Goal: Complete application form

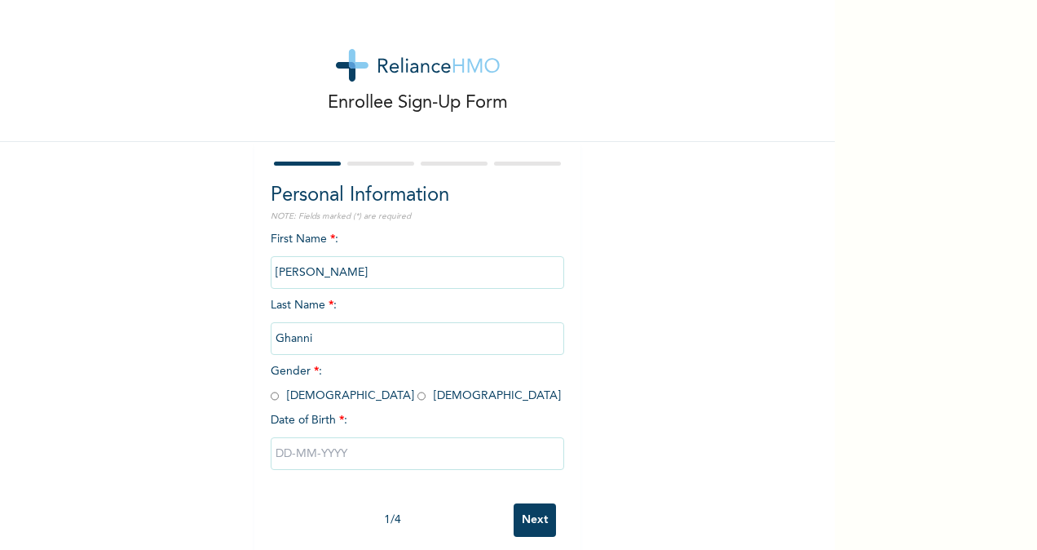
scroll to position [26, 0]
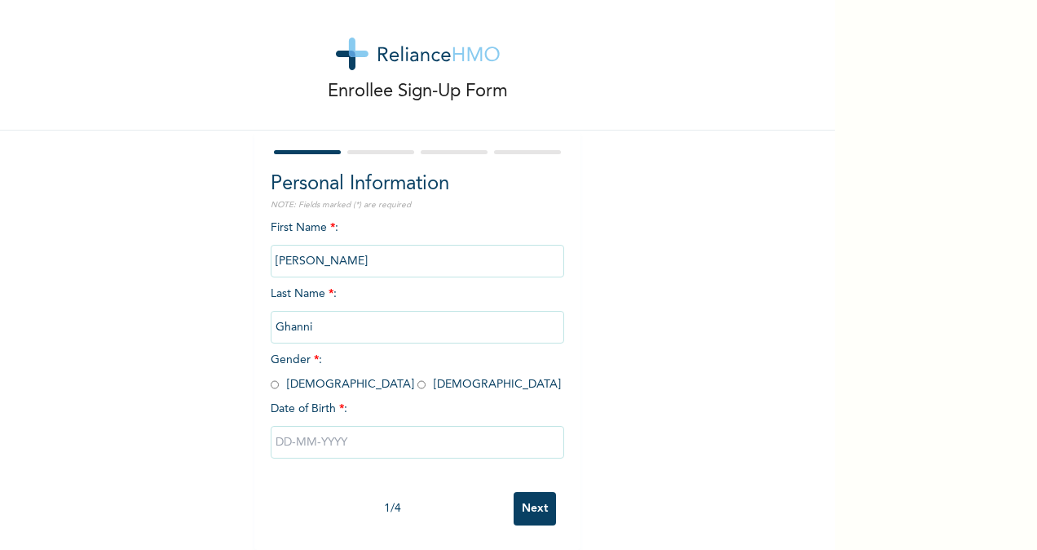
click at [272, 377] on input "radio" at bounding box center [275, 384] width 8 height 15
radio input "true"
click at [304, 431] on input "text" at bounding box center [418, 442] width 294 height 33
select select "8"
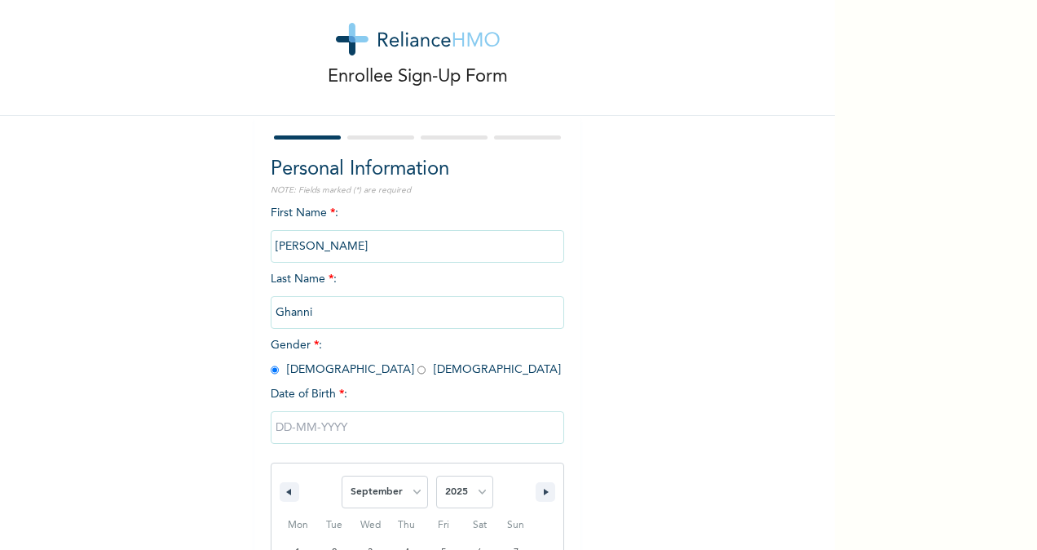
scroll to position [192, 0]
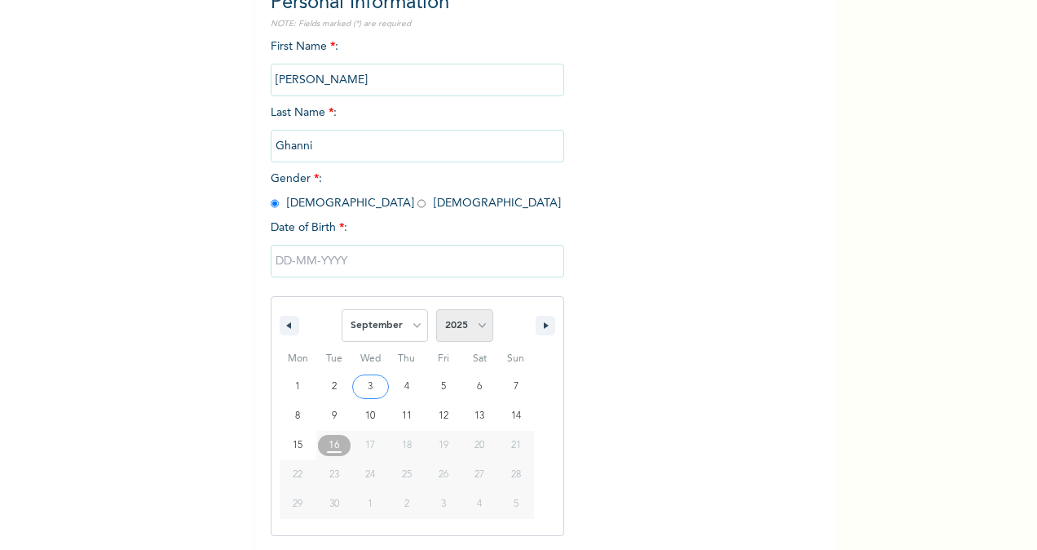
click at [466, 320] on select "2025 2024 2023 2022 2021 2020 2019 2018 2017 2016 2015 2014 2013 2012 2011 2010…" at bounding box center [464, 325] width 57 height 33
select select "2000"
click at [436, 311] on select "2025 2024 2023 2022 2021 2020 2019 2018 2017 2016 2015 2014 2013 2012 2011 2010…" at bounding box center [464, 325] width 57 height 33
click at [373, 330] on select "January February March April May June July August September October November De…" at bounding box center [385, 325] width 86 height 33
select select "5"
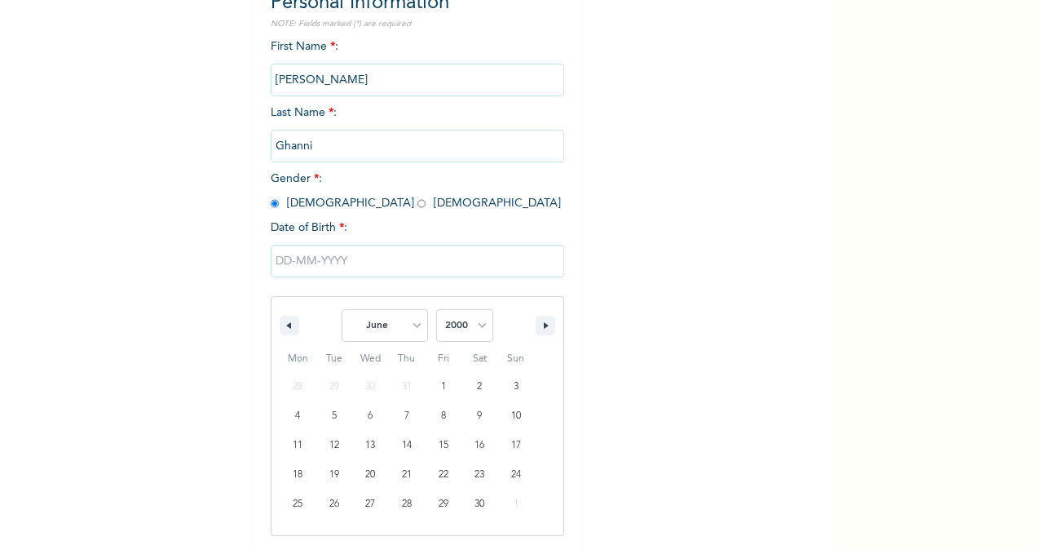
click at [342, 311] on select "January February March April May June July August September October November De…" at bounding box center [385, 325] width 86 height 33
type input "06/28/2000"
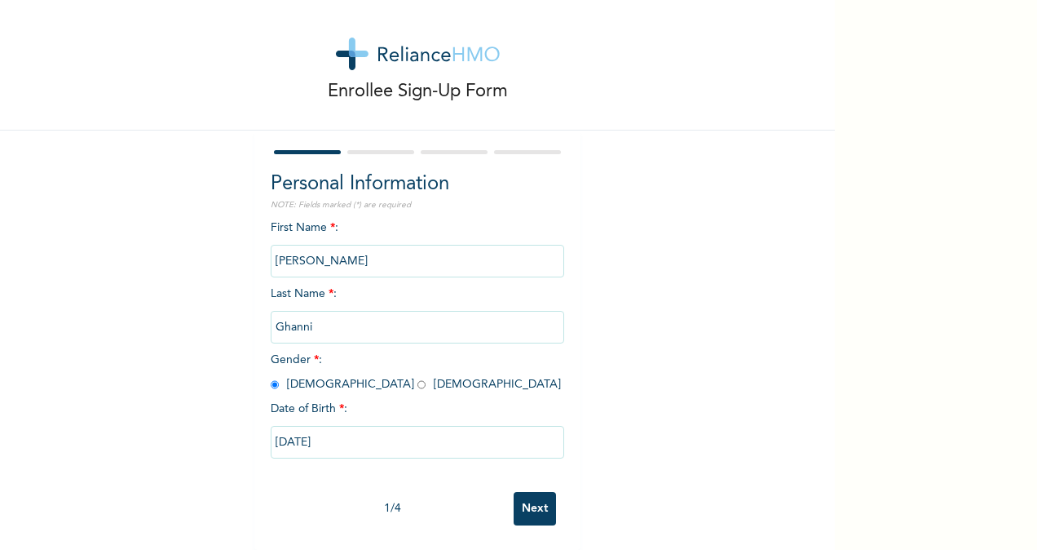
click at [532, 497] on input "Next" at bounding box center [535, 508] width 42 height 33
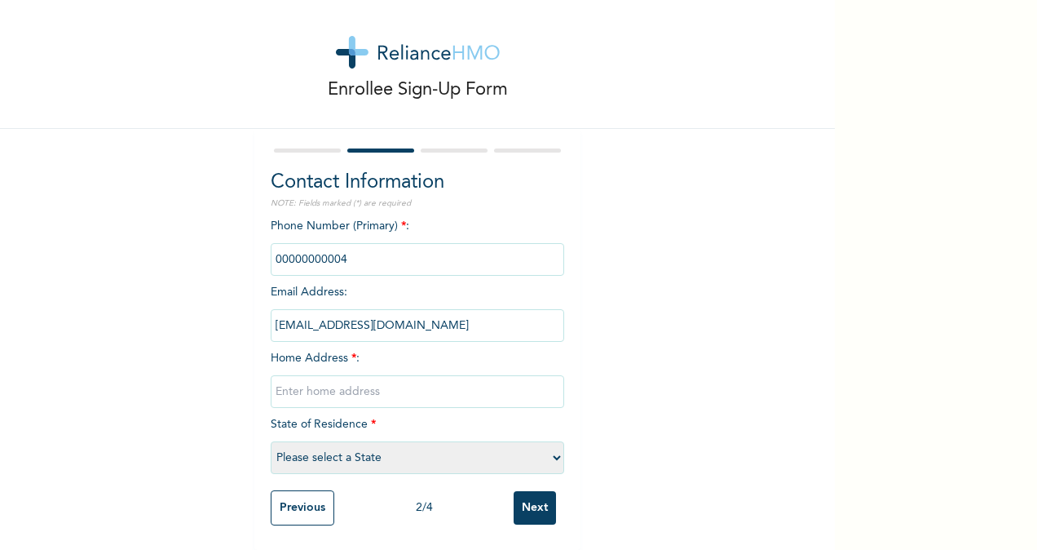
click at [382, 246] on input "phone" at bounding box center [418, 259] width 294 height 33
drag, startPoint x: 382, startPoint y: 246, endPoint x: 355, endPoint y: 245, distance: 27.8
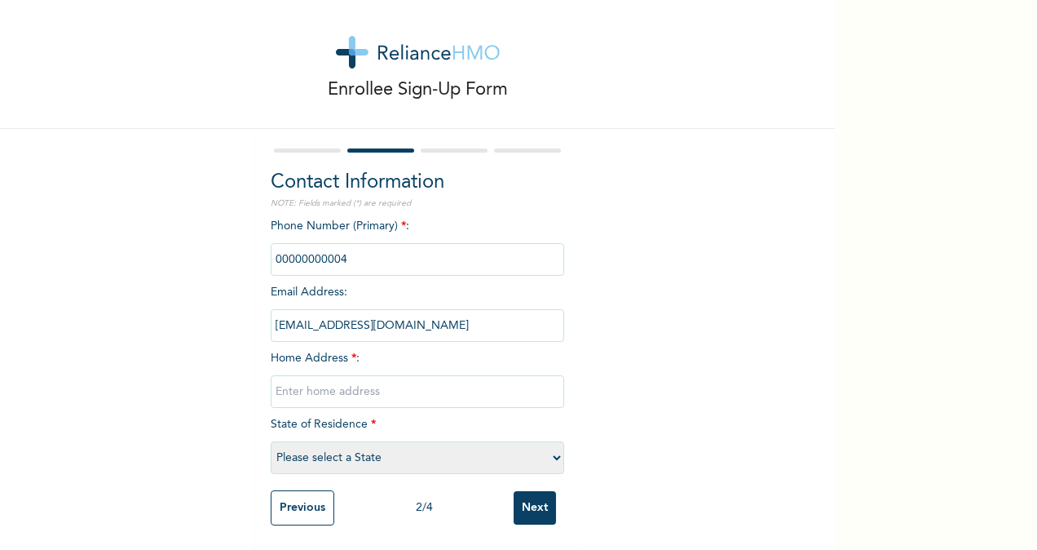
click at [355, 245] on input "phone" at bounding box center [418, 259] width 294 height 33
click at [312, 248] on input "phone" at bounding box center [418, 259] width 294 height 33
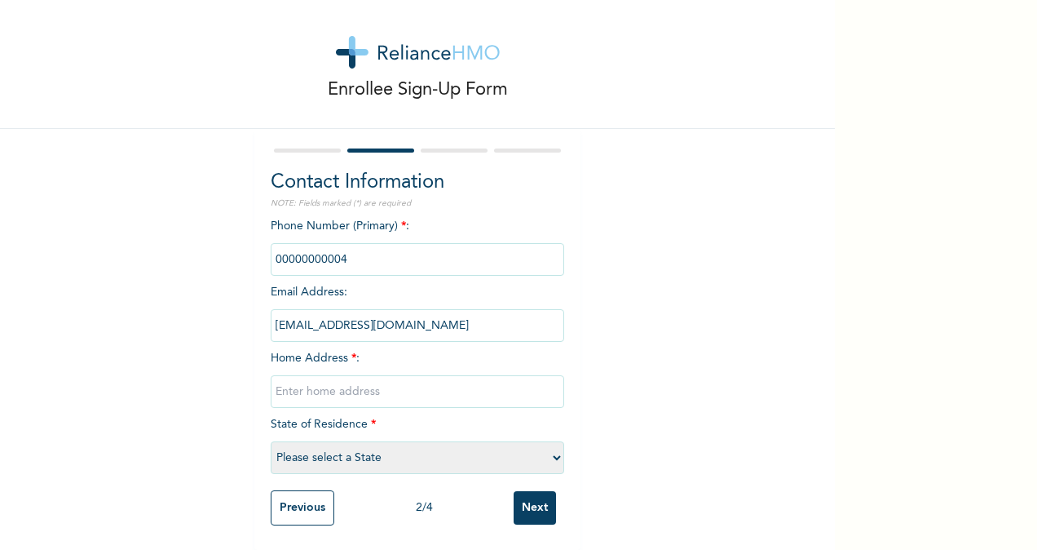
drag, startPoint x: 312, startPoint y: 248, endPoint x: 339, endPoint y: 381, distance: 135.6
click at [339, 381] on input "text" at bounding box center [418, 391] width 294 height 33
click at [338, 380] on input "text" at bounding box center [418, 391] width 294 height 33
click at [362, 375] on input "text" at bounding box center [418, 391] width 294 height 33
click at [347, 382] on input "text" at bounding box center [418, 391] width 294 height 33
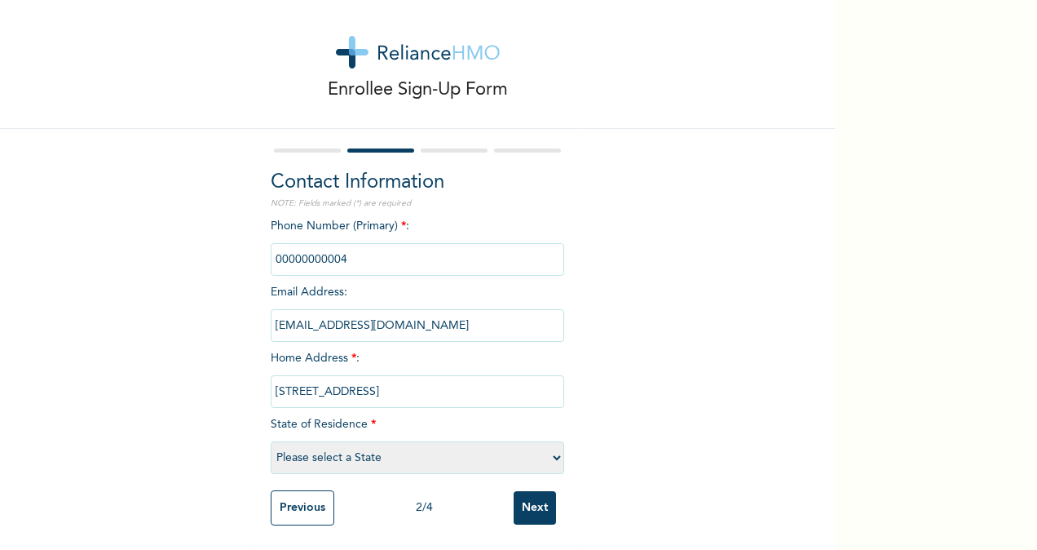
type input "105b odetunde st, fagba, Agege"
click at [533, 441] on select "Please select a State Abia Abuja (FCT) Adamawa Akwa Ibom Anambra Bauchi Bayelsa…" at bounding box center [418, 457] width 294 height 33
select select "25"
click at [271, 441] on select "Please select a State Abia Abuja (FCT) Adamawa Akwa Ibom Anambra Bauchi Bayelsa…" at bounding box center [418, 457] width 294 height 33
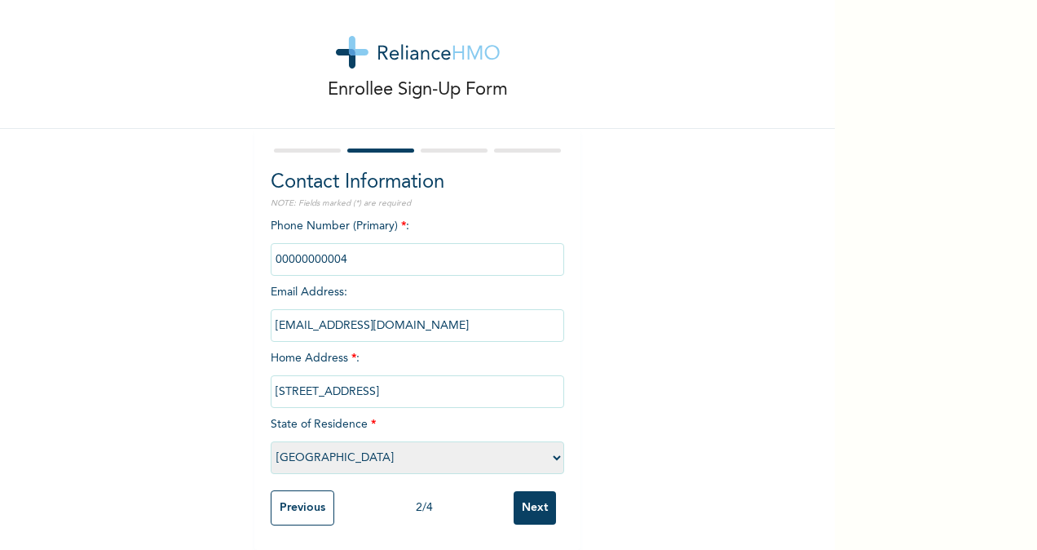
click at [532, 492] on input "Next" at bounding box center [535, 507] width 42 height 33
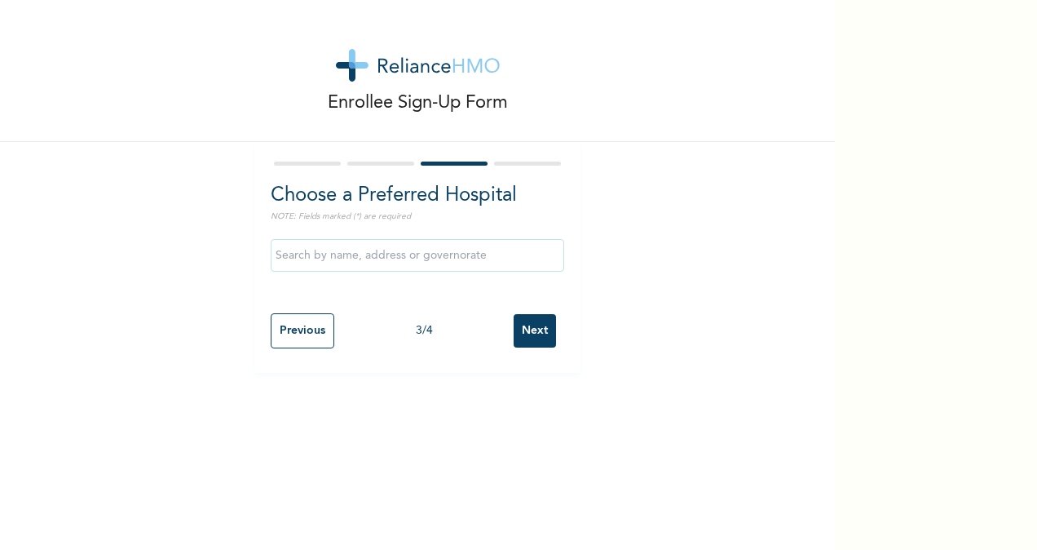
scroll to position [0, 0]
click at [398, 258] on input "text" at bounding box center [418, 255] width 294 height 33
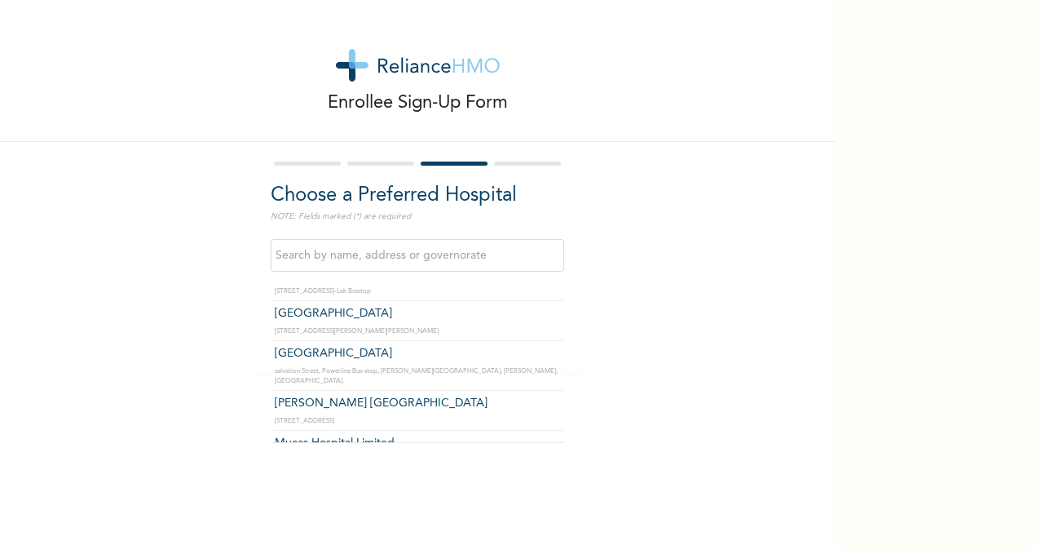
scroll to position [3240, 0]
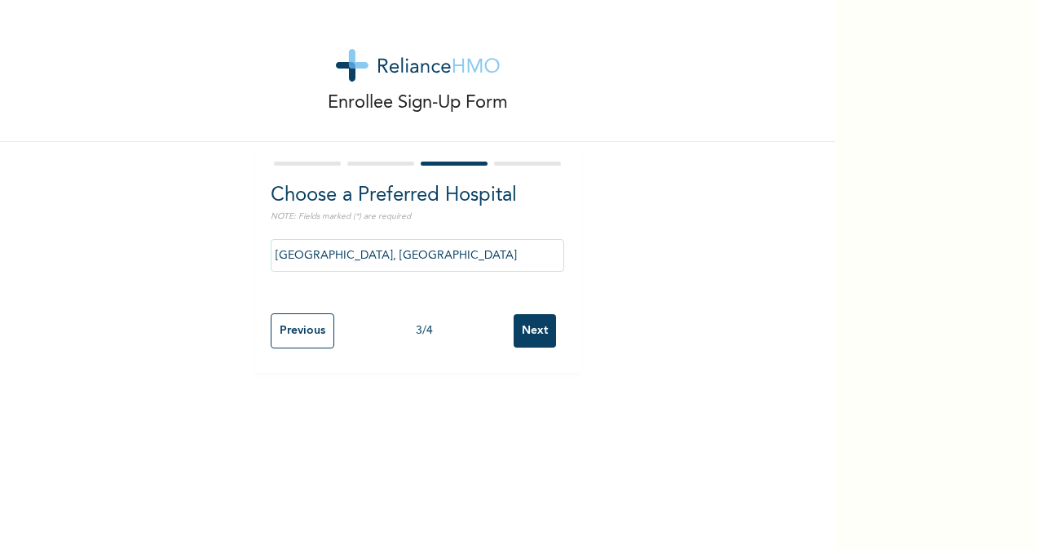
click at [424, 252] on input "Osuntuyi Medical Centre, Iju" at bounding box center [418, 255] width 294 height 33
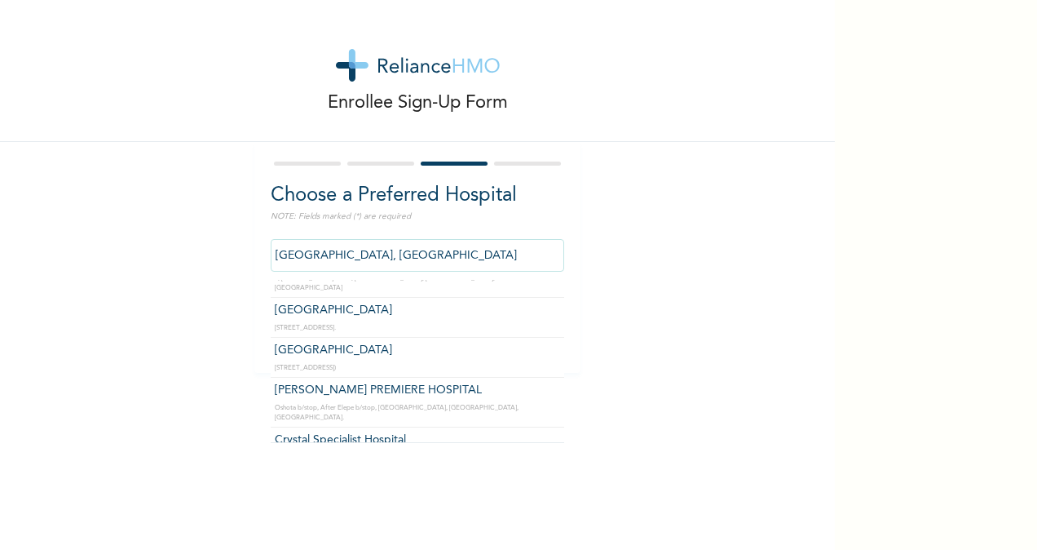
scroll to position [490, 0]
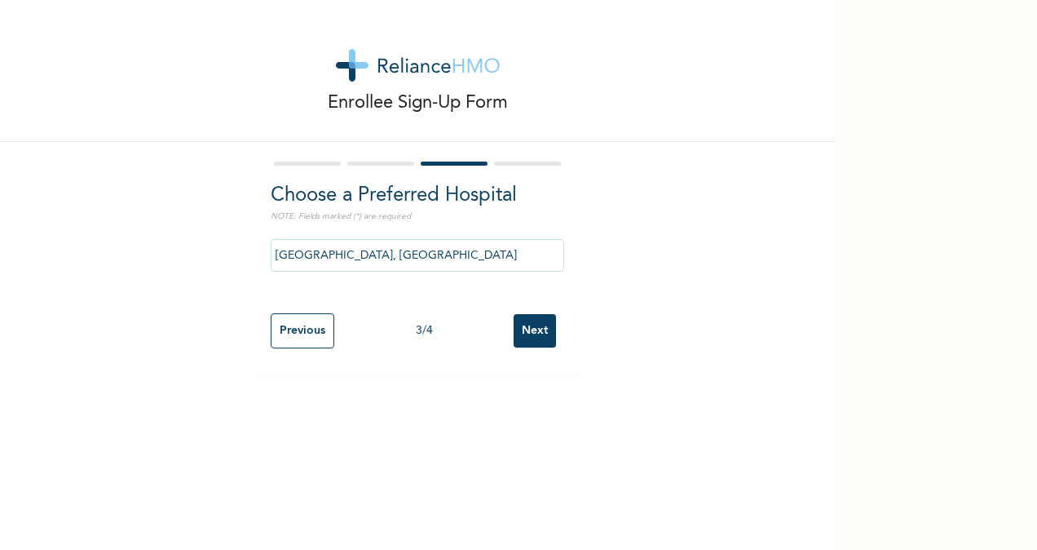
click at [435, 262] on input "Osuntuyi Medical Centre, Iju" at bounding box center [418, 255] width 294 height 33
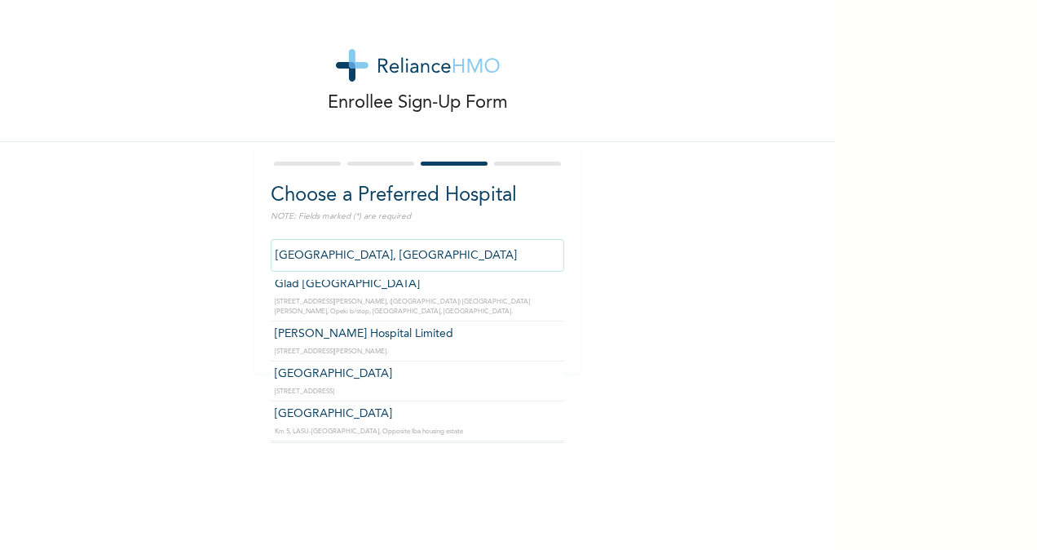
scroll to position [2739, 0]
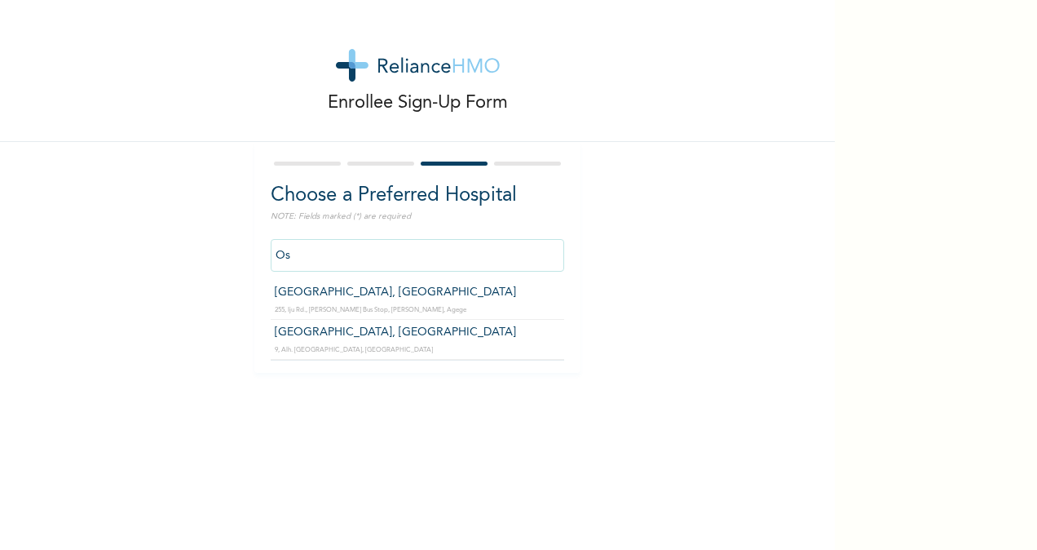
type input "O"
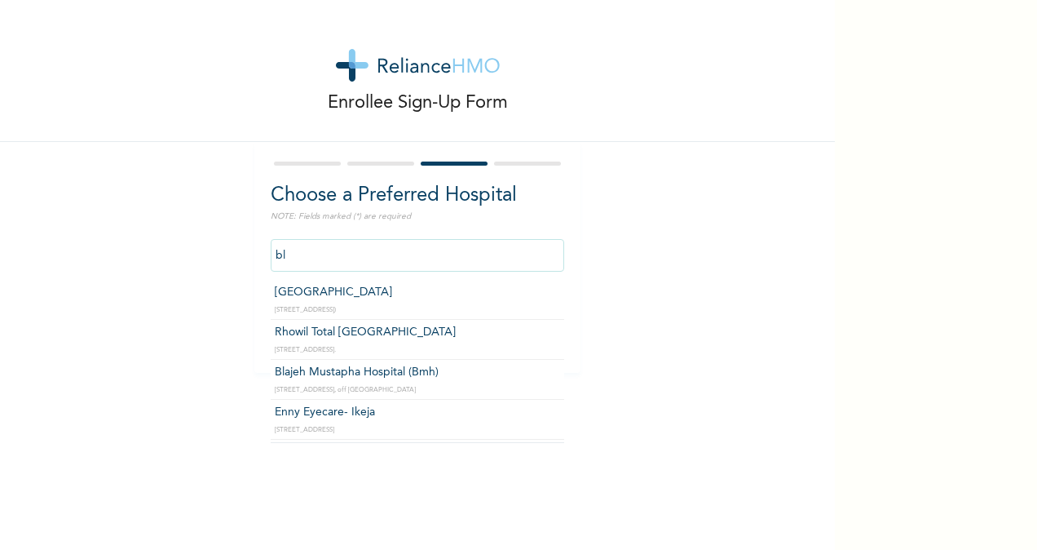
type input "Blue Cross Hospital"
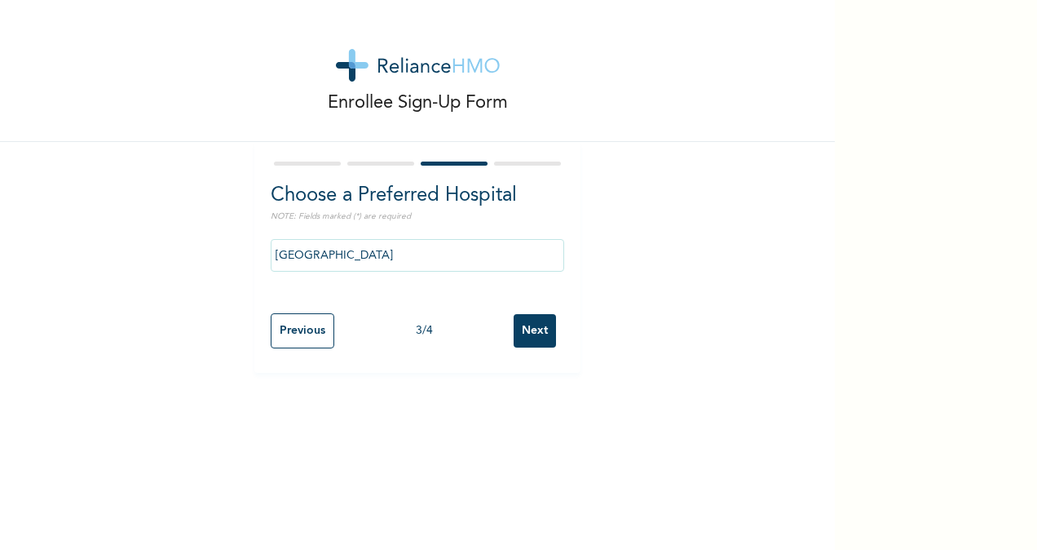
click at [530, 324] on input "Next" at bounding box center [535, 330] width 42 height 33
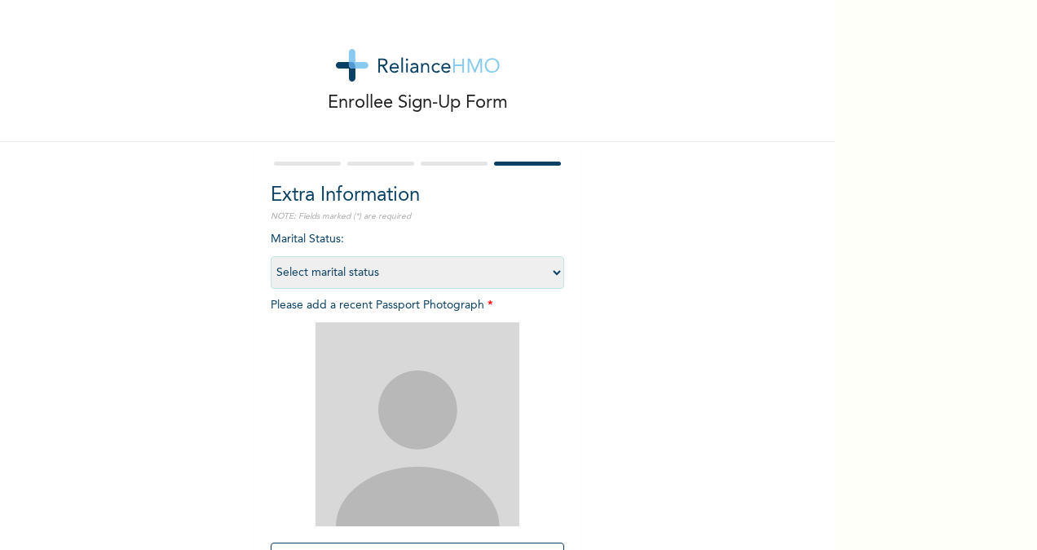
click at [523, 264] on select "Select marital status Single Married Divorced Widow/Widower" at bounding box center [418, 272] width 294 height 33
select select "1"
click at [271, 256] on select "Select marital status Single Married Divorced Widow/Widower" at bounding box center [418, 272] width 294 height 33
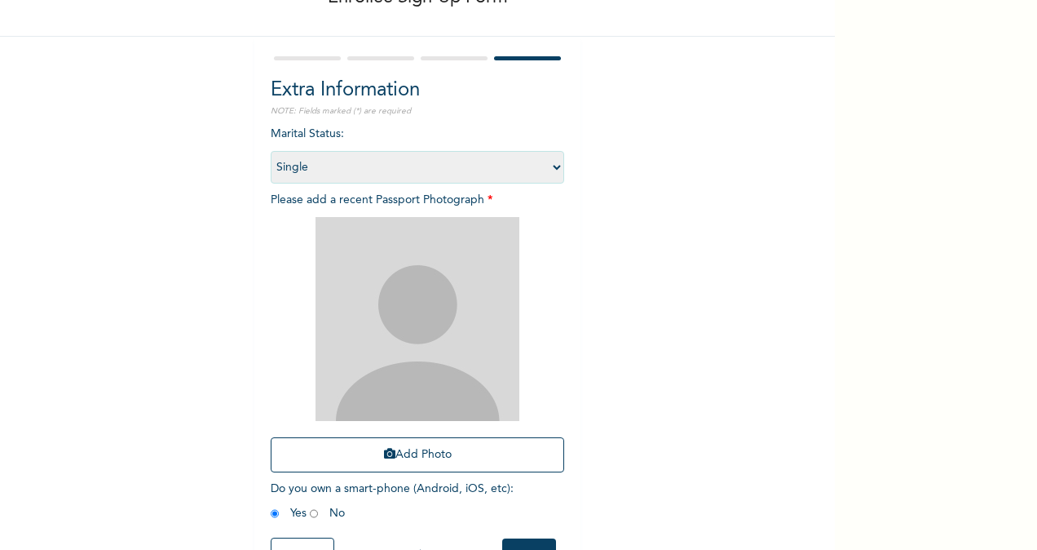
scroll to position [166, 0]
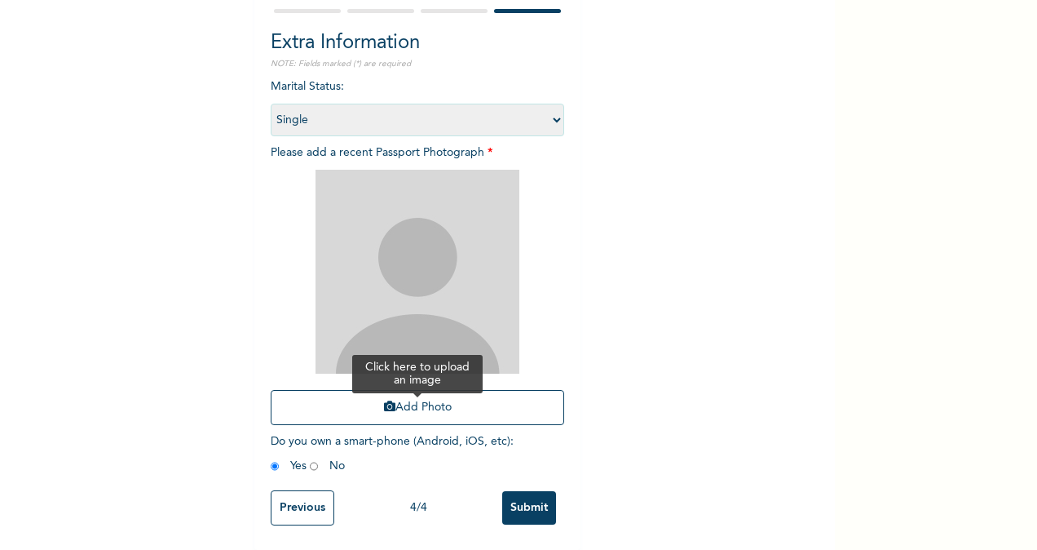
click at [429, 393] on button "Add Photo" at bounding box center [418, 407] width 294 height 35
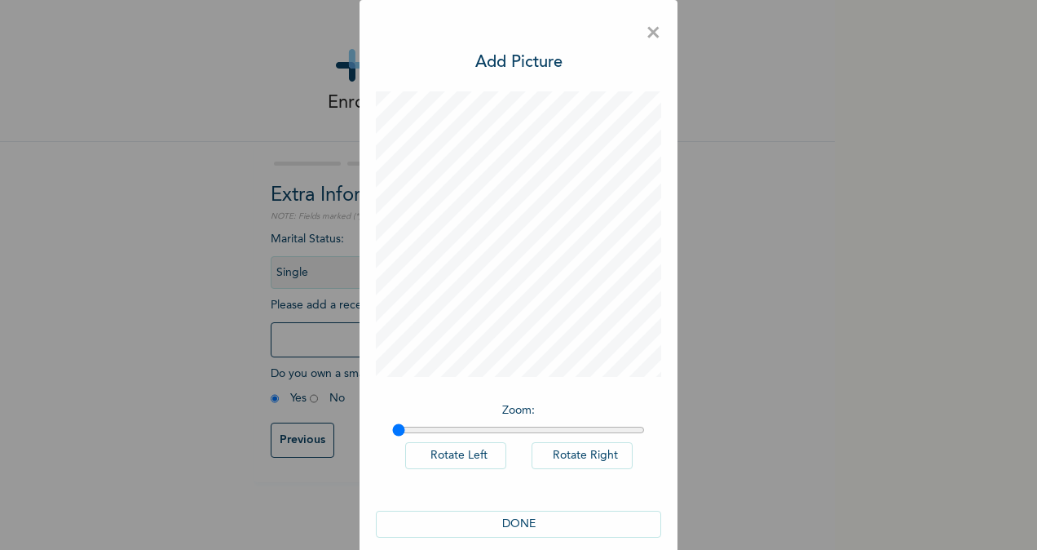
click at [514, 523] on button "DONE" at bounding box center [518, 523] width 285 height 27
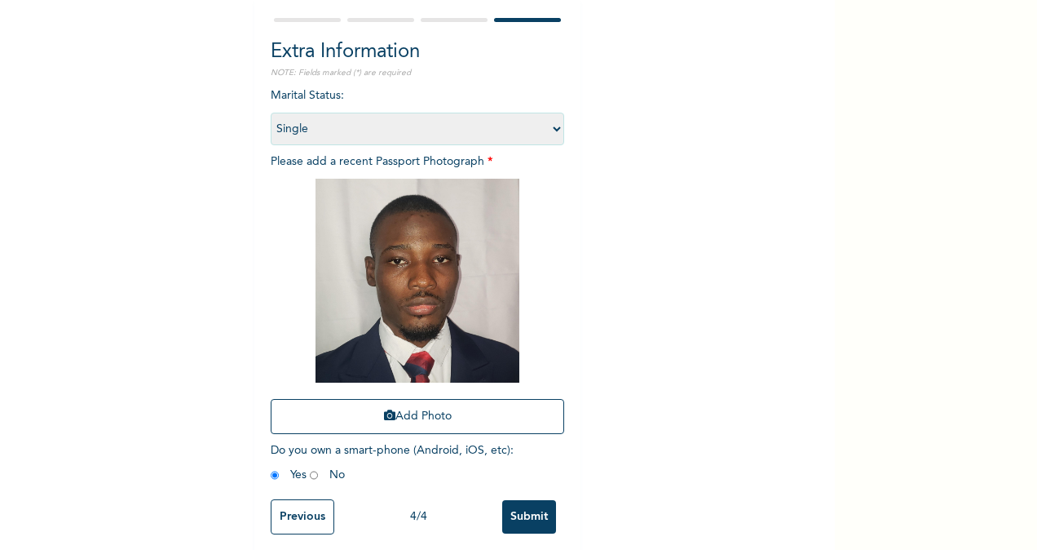
scroll to position [166, 0]
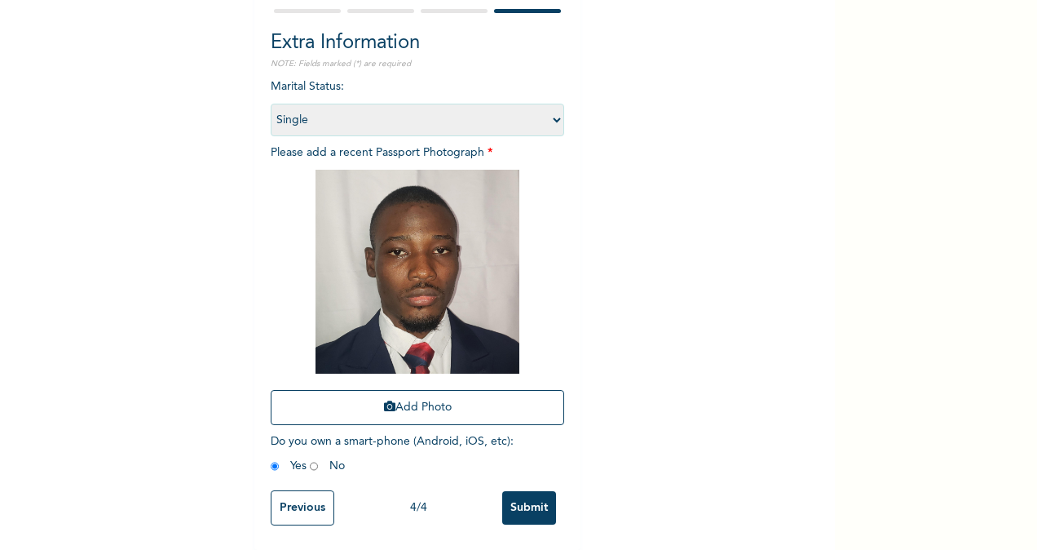
click at [522, 494] on input "Submit" at bounding box center [529, 507] width 54 height 33
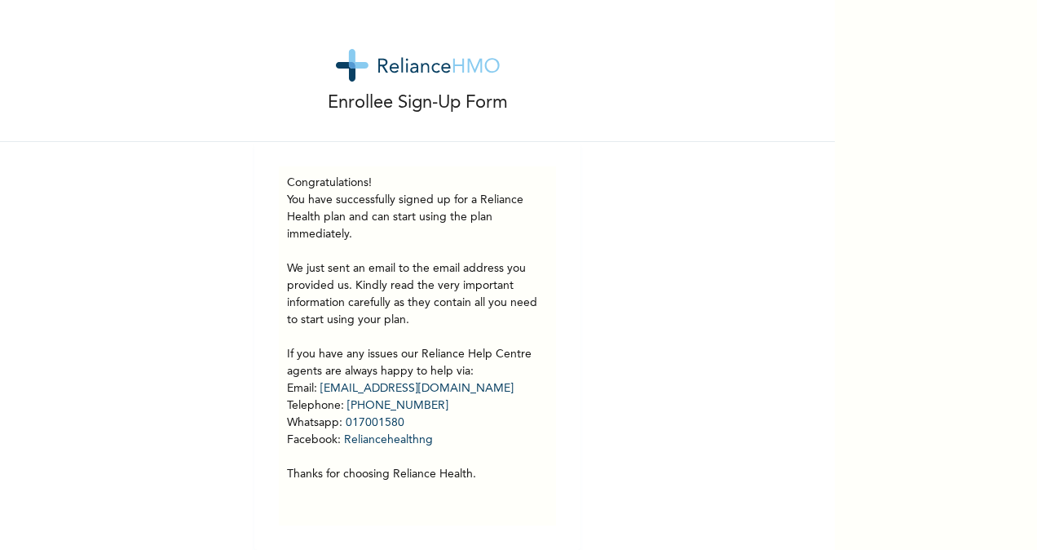
scroll to position [12, 0]
